Goal: Information Seeking & Learning: Learn about a topic

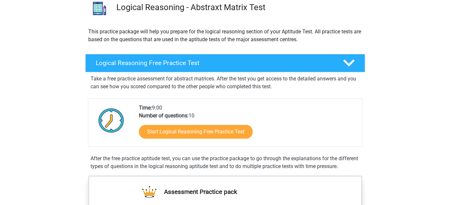
scroll to position [54, 0]
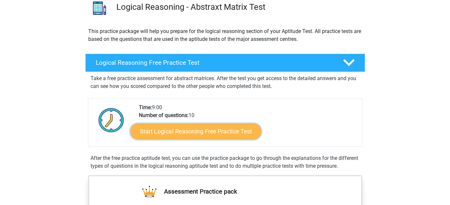
click at [232, 133] on link "Start Logical Reasoning Free Practice Test" at bounding box center [196, 131] width 131 height 16
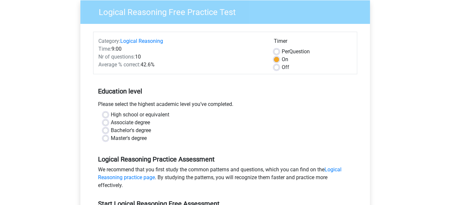
scroll to position [58, 0]
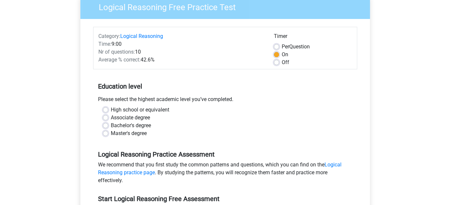
click at [282, 47] on label "Per Question" at bounding box center [296, 47] width 28 height 8
click at [277, 47] on input "Per Question" at bounding box center [276, 46] width 5 height 7
radio input "true"
click at [111, 126] on label "Bachelor's degree" at bounding box center [131, 126] width 40 height 8
click at [107, 126] on input "Bachelor's degree" at bounding box center [105, 125] width 5 height 7
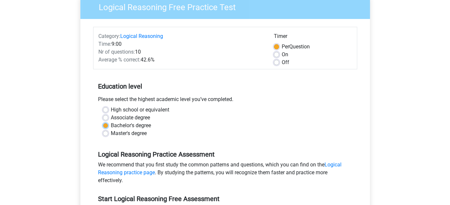
radio input "true"
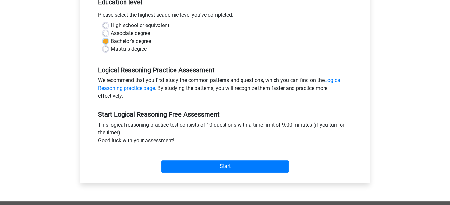
scroll to position [143, 0]
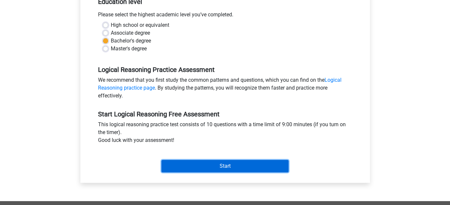
click at [176, 165] on input "Start" at bounding box center [225, 166] width 127 height 12
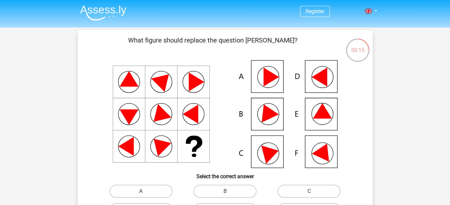
click at [324, 119] on icon at bounding box center [226, 114] width 264 height 108
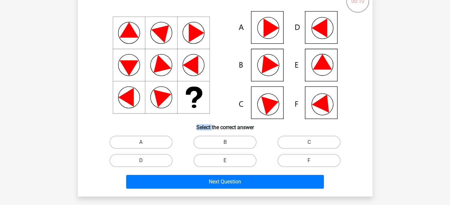
scroll to position [50, 0]
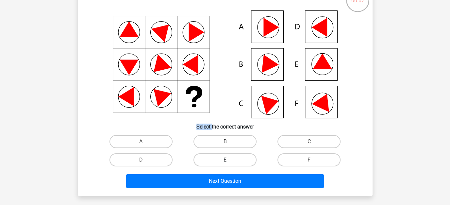
click at [239, 157] on label "E" at bounding box center [225, 159] width 63 height 13
click at [229, 160] on input "E" at bounding box center [227, 162] width 4 height 4
radio input "true"
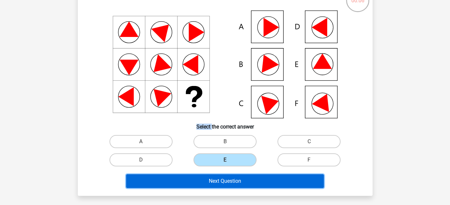
click at [246, 183] on button "Next Question" at bounding box center [225, 181] width 198 height 14
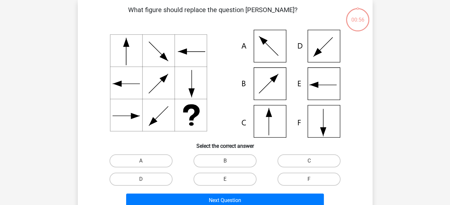
scroll to position [30, 0]
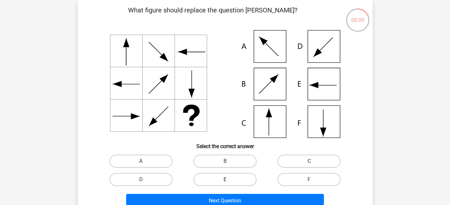
click at [242, 178] on label "E" at bounding box center [225, 179] width 63 height 13
click at [229, 180] on input "E" at bounding box center [227, 182] width 4 height 4
radio input "true"
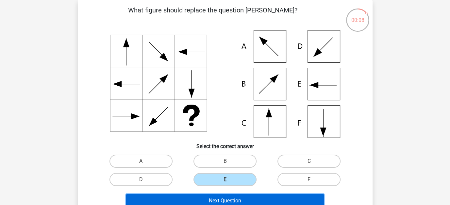
click at [246, 198] on button "Next Question" at bounding box center [225, 201] width 198 height 14
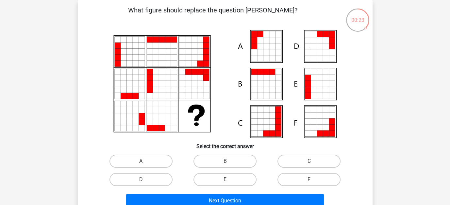
click at [241, 180] on label "E" at bounding box center [225, 179] width 63 height 13
click at [229, 180] on input "E" at bounding box center [227, 182] width 4 height 4
radio input "true"
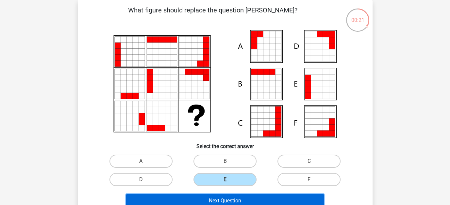
click at [243, 201] on button "Next Question" at bounding box center [225, 201] width 198 height 14
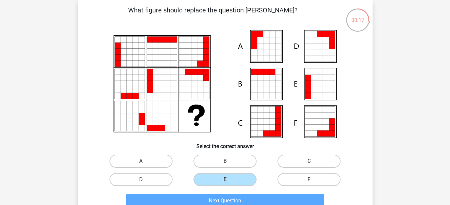
scroll to position [59, 0]
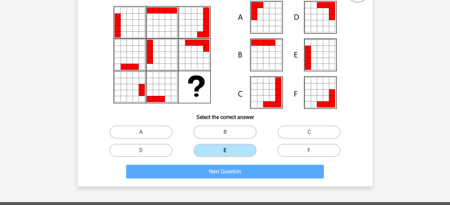
click at [239, 151] on label "E" at bounding box center [225, 150] width 63 height 13
click at [229, 151] on input "E" at bounding box center [227, 152] width 4 height 4
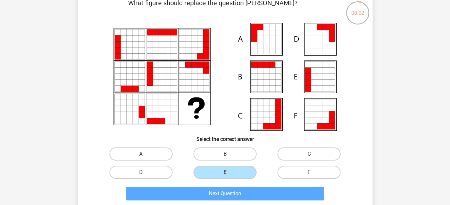
scroll to position [50, 0]
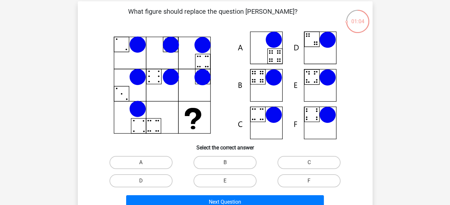
scroll to position [28, 0]
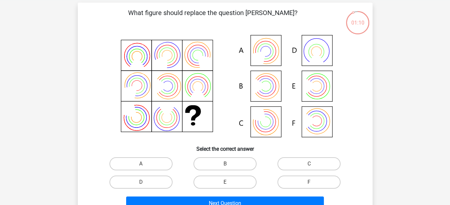
scroll to position [28, 0]
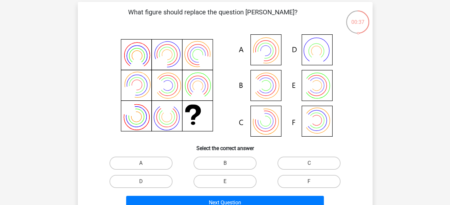
click at [272, 91] on icon at bounding box center [226, 86] width 264 height 108
click at [229, 159] on label "B" at bounding box center [225, 163] width 63 height 13
click at [229, 163] on input "B" at bounding box center [227, 165] width 4 height 4
radio input "true"
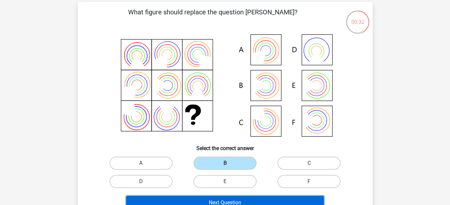
click at [237, 201] on button "Next Question" at bounding box center [225, 203] width 198 height 14
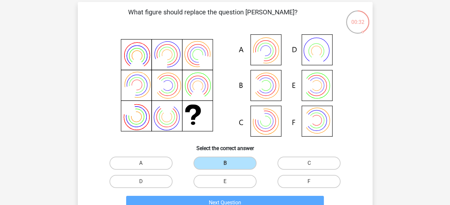
scroll to position [30, 0]
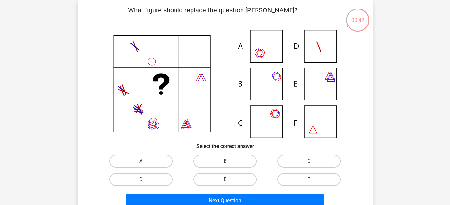
click at [244, 162] on label "B" at bounding box center [225, 161] width 63 height 13
click at [229, 162] on input "B" at bounding box center [227, 163] width 4 height 4
radio input "true"
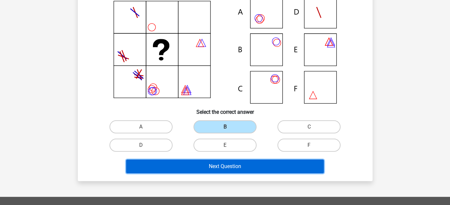
click at [248, 169] on button "Next Question" at bounding box center [225, 167] width 198 height 14
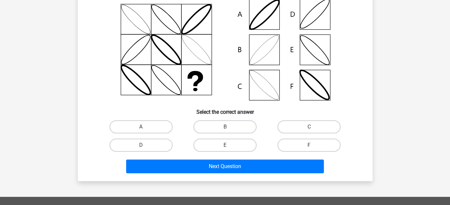
scroll to position [30, 0]
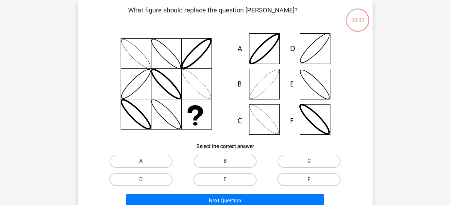
click at [221, 159] on label "B" at bounding box center [225, 161] width 63 height 13
click at [225, 161] on input "B" at bounding box center [227, 163] width 4 height 4
radio input "true"
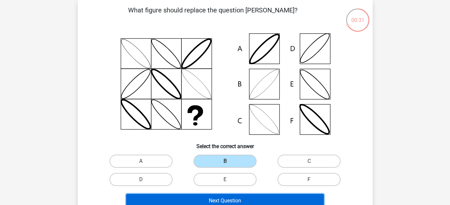
click at [228, 201] on button "Next Question" at bounding box center [225, 201] width 198 height 14
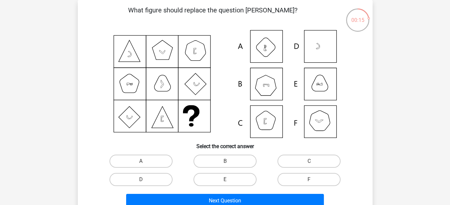
click at [321, 117] on icon at bounding box center [226, 84] width 264 height 108
click at [300, 175] on label "F" at bounding box center [309, 179] width 63 height 13
click at [309, 180] on input "F" at bounding box center [311, 182] width 4 height 4
radio input "true"
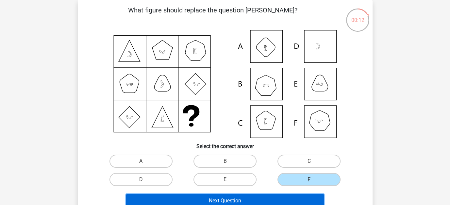
click at [294, 199] on button "Next Question" at bounding box center [225, 201] width 198 height 14
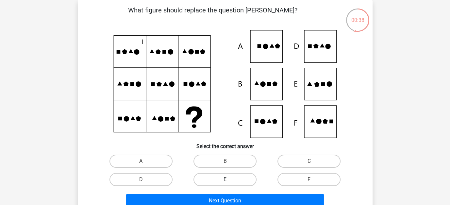
click at [222, 183] on label "E" at bounding box center [225, 179] width 63 height 13
click at [225, 183] on input "E" at bounding box center [227, 182] width 4 height 4
radio input "true"
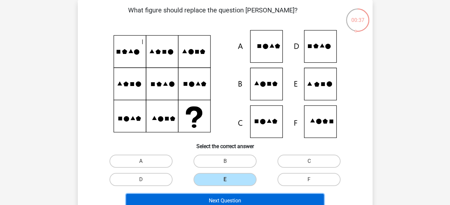
click at [229, 198] on button "Next Question" at bounding box center [225, 201] width 198 height 14
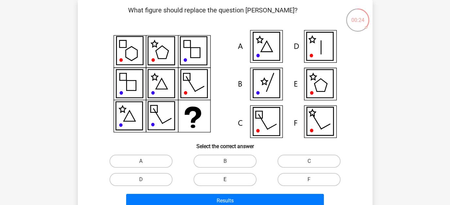
click at [240, 179] on label "E" at bounding box center [225, 179] width 63 height 13
click at [229, 180] on input "E" at bounding box center [227, 182] width 4 height 4
radio input "true"
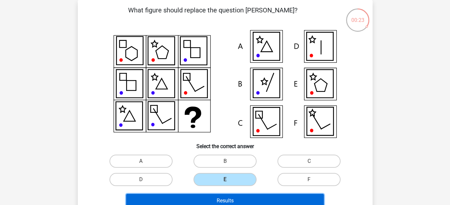
click at [242, 197] on button "Results" at bounding box center [225, 201] width 198 height 14
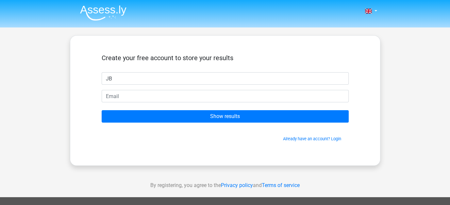
type input "J"
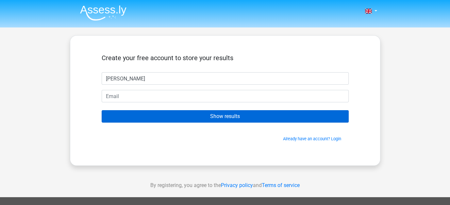
type input "[PERSON_NAME]"
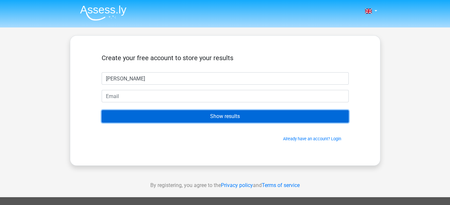
click at [243, 115] on input "Show results" at bounding box center [225, 116] width 247 height 12
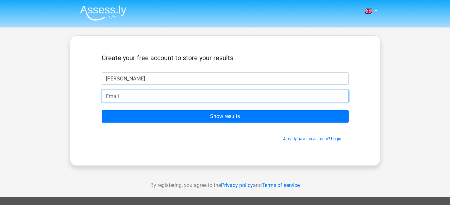
click at [243, 101] on input "email" at bounding box center [225, 96] width 247 height 12
type input "p"
type input "[EMAIL_ADDRESS][DOMAIN_NAME]"
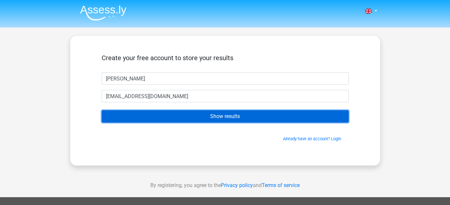
click at [184, 114] on input "Show results" at bounding box center [225, 116] width 247 height 12
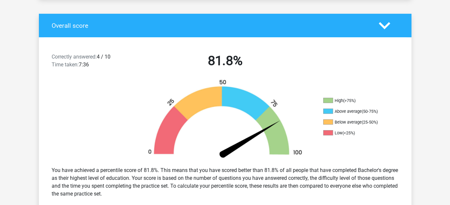
scroll to position [128, 0]
